Goal: Find contact information: Find contact information

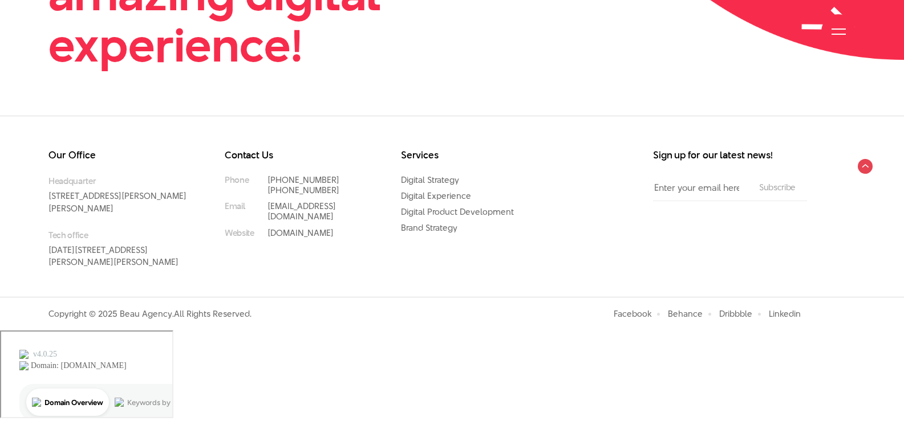
scroll to position [3618, 0]
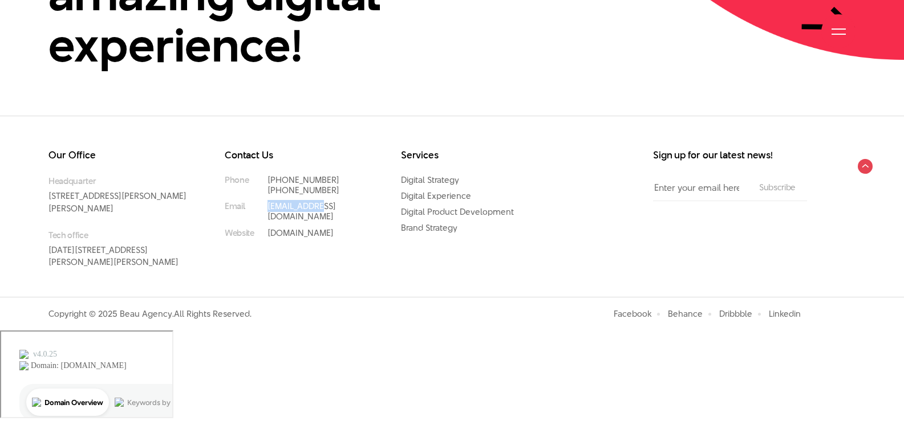
drag, startPoint x: 335, startPoint y: 266, endPoint x: 240, endPoint y: 269, distance: 95.2
click at [239, 269] on div "Contact Us Phone [PHONE_NUMBER] [PHONE_NUMBER] Email [EMAIL_ADDRESS][DOMAIN_NAM…" at bounding box center [304, 224] width 176 height 147
copy link "[EMAIL_ADDRESS][DOMAIN_NAME]"
click at [232, 297] on div "Contact Us Phone (+84) 97 531 9889 (+84) 86 929 1771 Email info@beau.vn Website…" at bounding box center [304, 224] width 176 height 147
drag, startPoint x: 283, startPoint y: 245, endPoint x: 231, endPoint y: 240, distance: 51.5
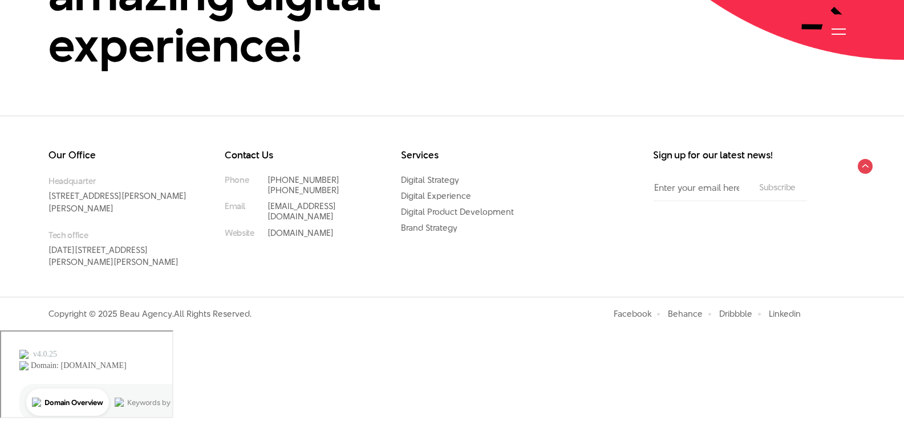
click at [231, 196] on li "Phone (+84) 97 531 9889 (+84) 86 929 1771" at bounding box center [296, 185] width 142 height 21
copy link "[PHONE_NUMBER]"
drag, startPoint x: 280, startPoint y: 221, endPoint x: 241, endPoint y: 213, distance: 40.1
click at [241, 196] on li "Phone [PHONE_NUMBER] [PHONE_NUMBER]" at bounding box center [296, 185] width 142 height 21
copy link "[PHONE_NUMBER]"
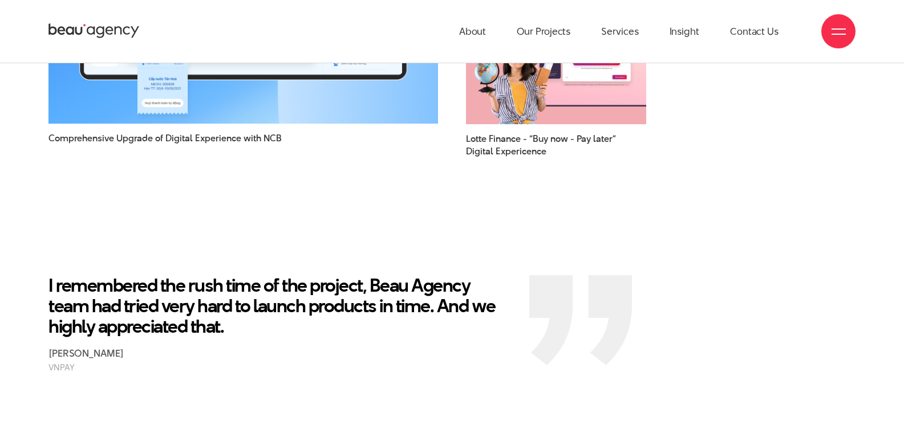
scroll to position [0, 0]
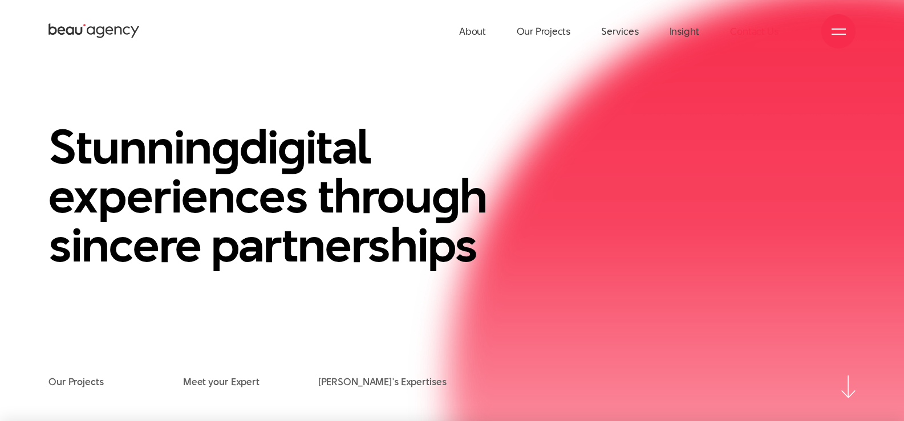
click at [759, 31] on link "Contact Us" at bounding box center [754, 31] width 48 height 63
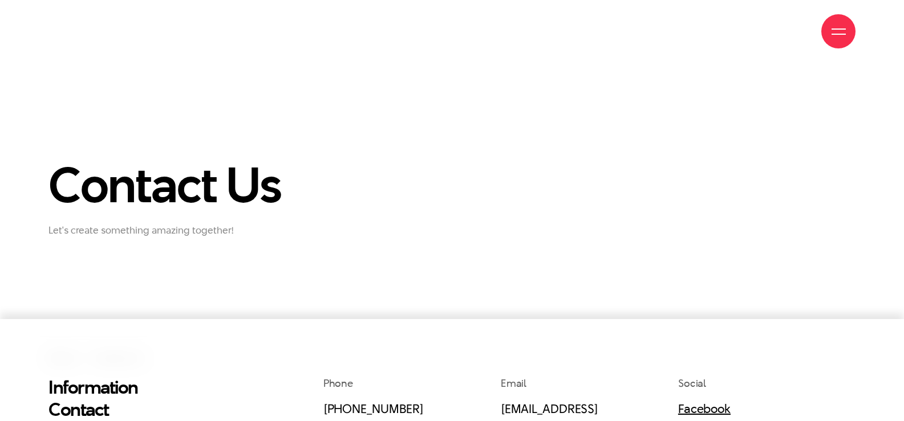
scroll to position [993, 0]
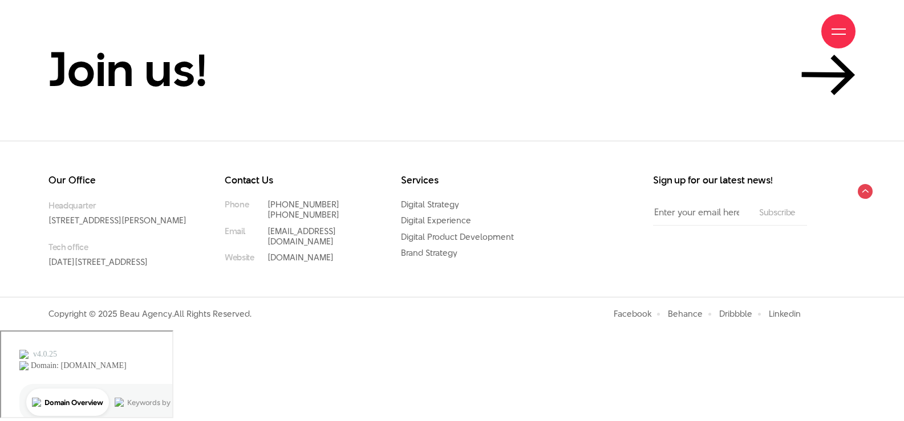
scroll to position [5076, 0]
drag, startPoint x: 323, startPoint y: 272, endPoint x: 241, endPoint y: 270, distance: 82.7
click at [241, 263] on div "Contact Us Phone [PHONE_NUMBER] [PHONE_NUMBER] Email [EMAIL_ADDRESS][DOMAIN_NAM…" at bounding box center [304, 219] width 159 height 87
copy link "[EMAIL_ADDRESS][DOMAIN_NAME]"
click at [275, 220] on p "[PHONE_NUMBER]" at bounding box center [316, 215] width 99 height 10
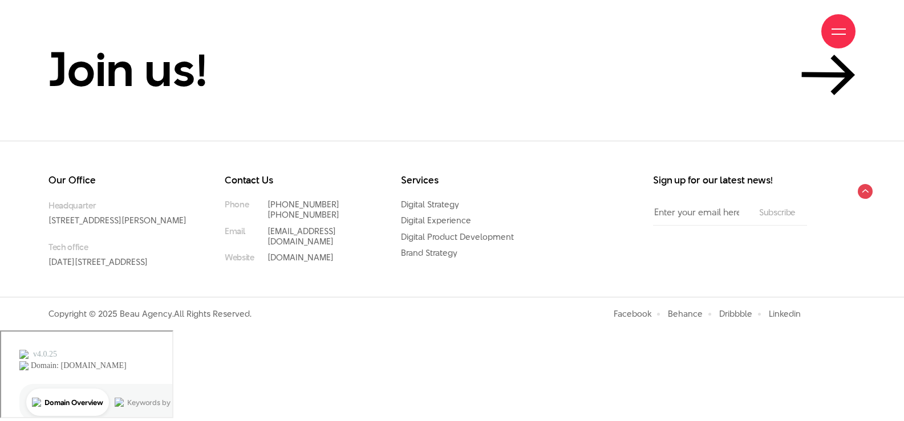
drag, startPoint x: 269, startPoint y: 246, endPoint x: 239, endPoint y: 242, distance: 30.5
click at [239, 220] on li "Phone [PHONE_NUMBER] [PHONE_NUMBER]" at bounding box center [296, 210] width 142 height 21
copy link "[PHONE_NUMBER]"
click at [483, 297] on div "Services Digital Strategy Digital Experience Digital Product Development Brand …" at bounding box center [480, 236] width 176 height 121
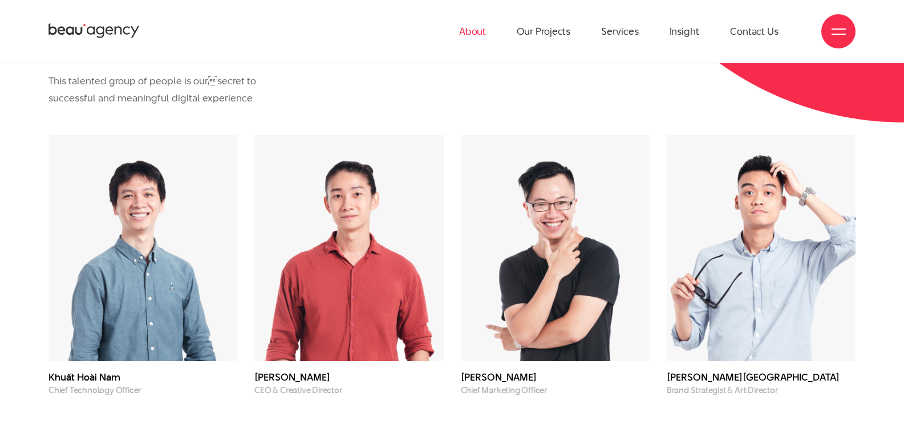
scroll to position [1389, 0]
